Goal: Communication & Community: Connect with others

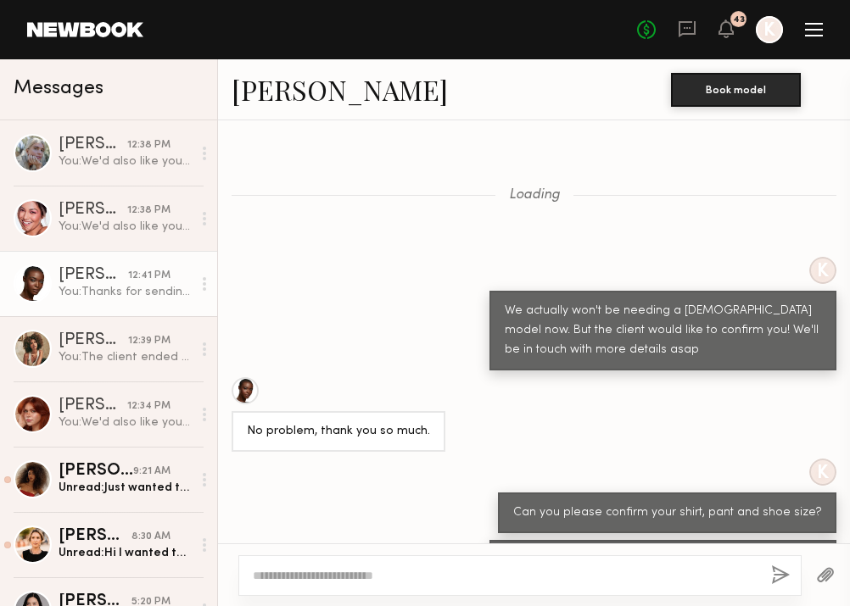
scroll to position [1670, 0]
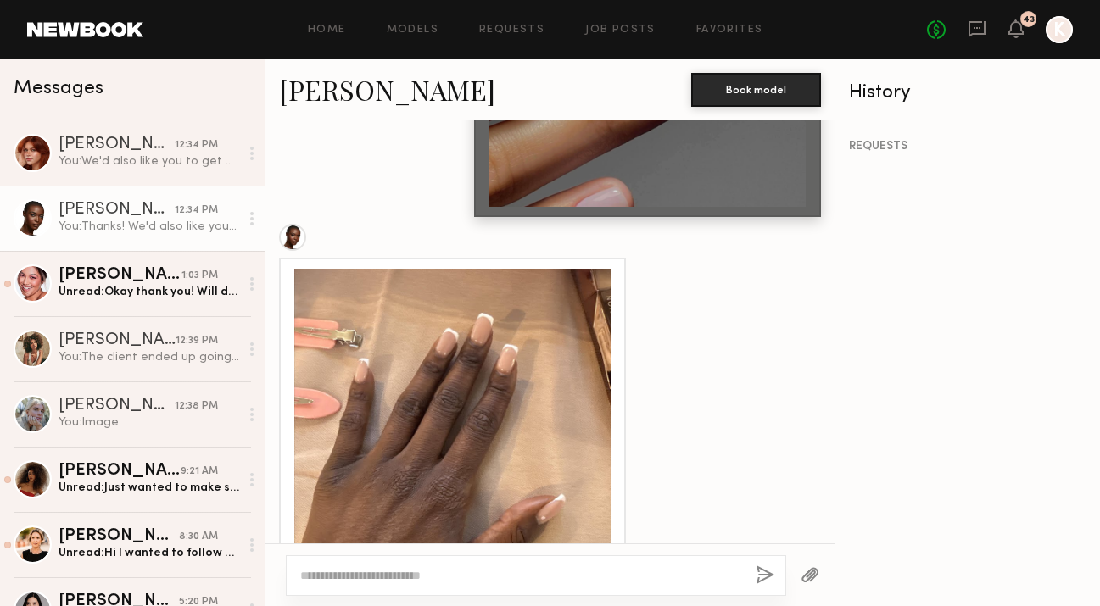
scroll to position [2942, 0]
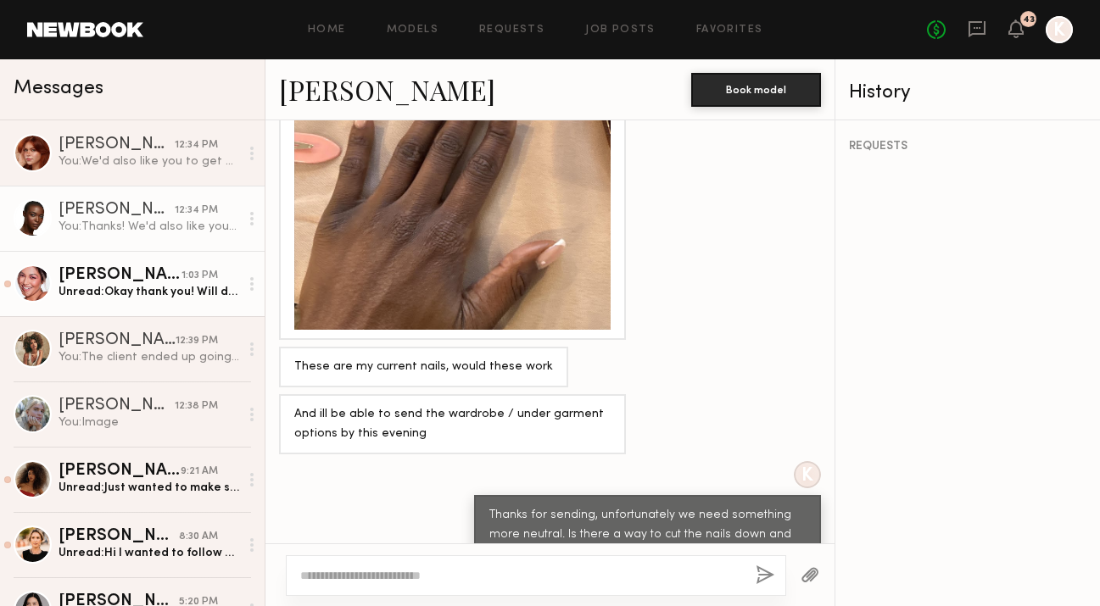
click at [157, 278] on div "[PERSON_NAME]" at bounding box center [120, 275] width 123 height 17
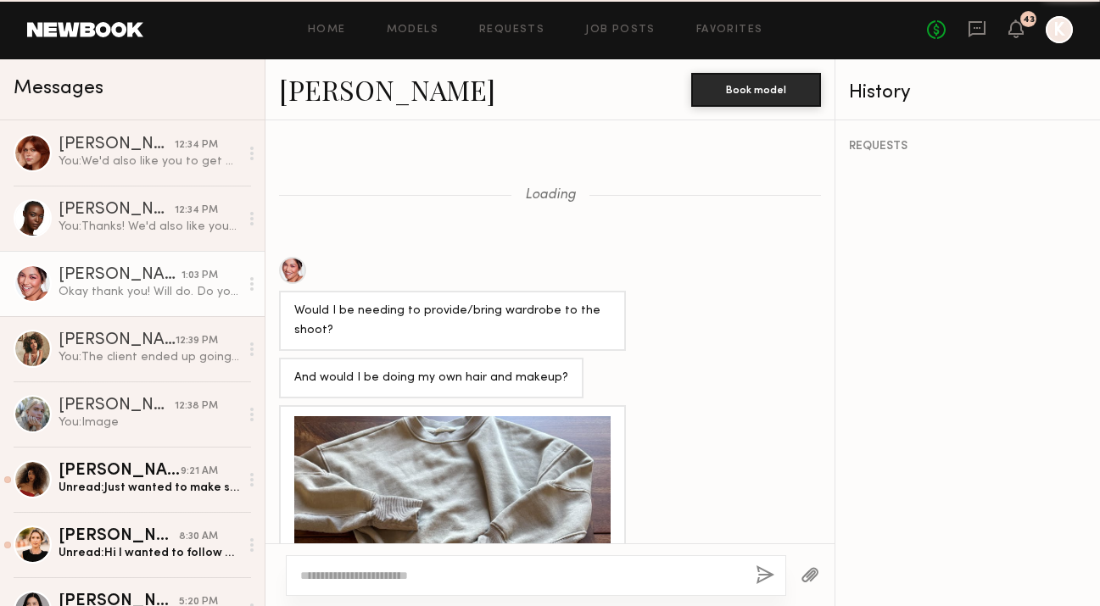
scroll to position [1876, 0]
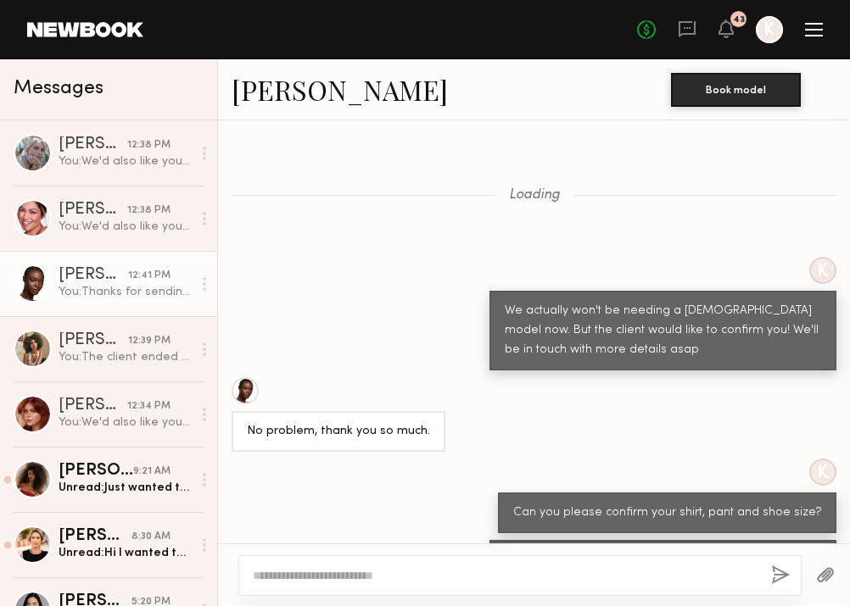
scroll to position [1670, 0]
